Goal: Transaction & Acquisition: Purchase product/service

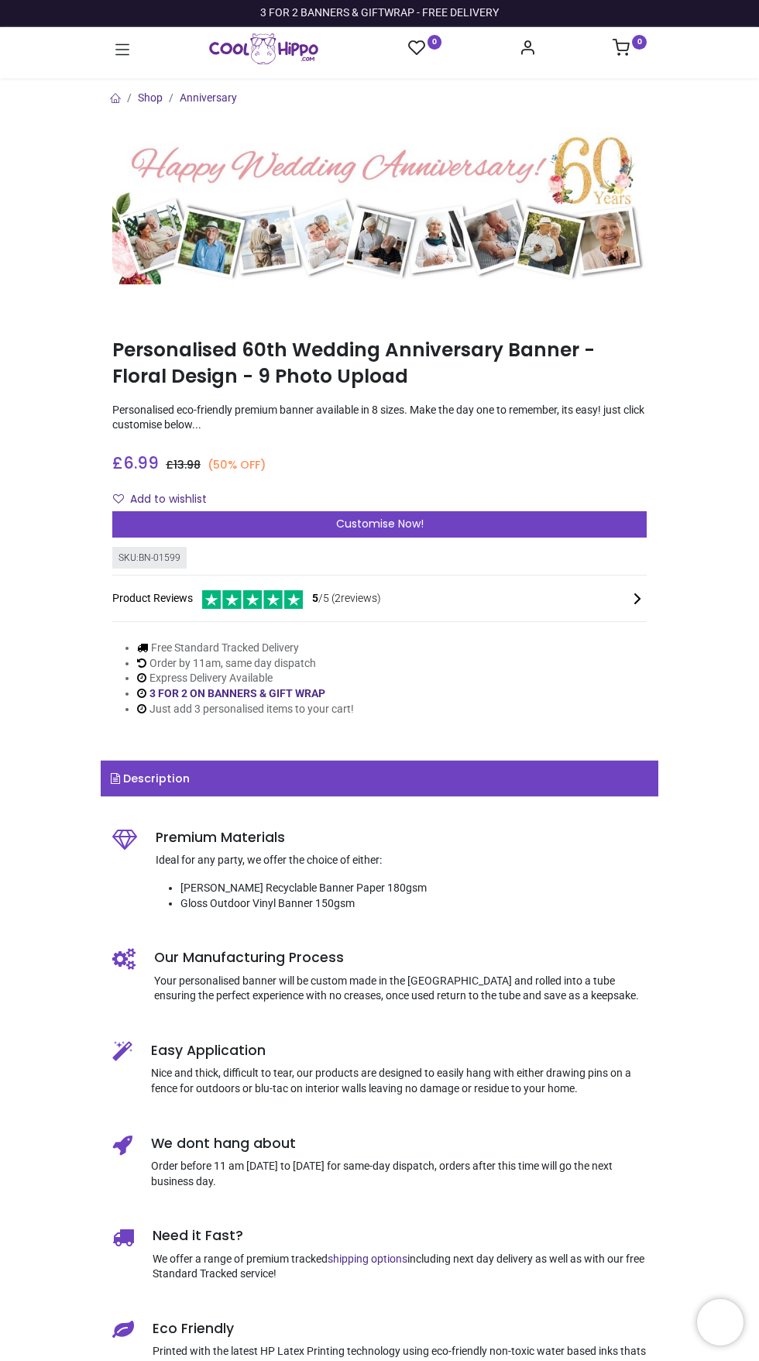
click at [225, 248] on img at bounding box center [379, 204] width 534 height 160
